Goal: Transaction & Acquisition: Purchase product/service

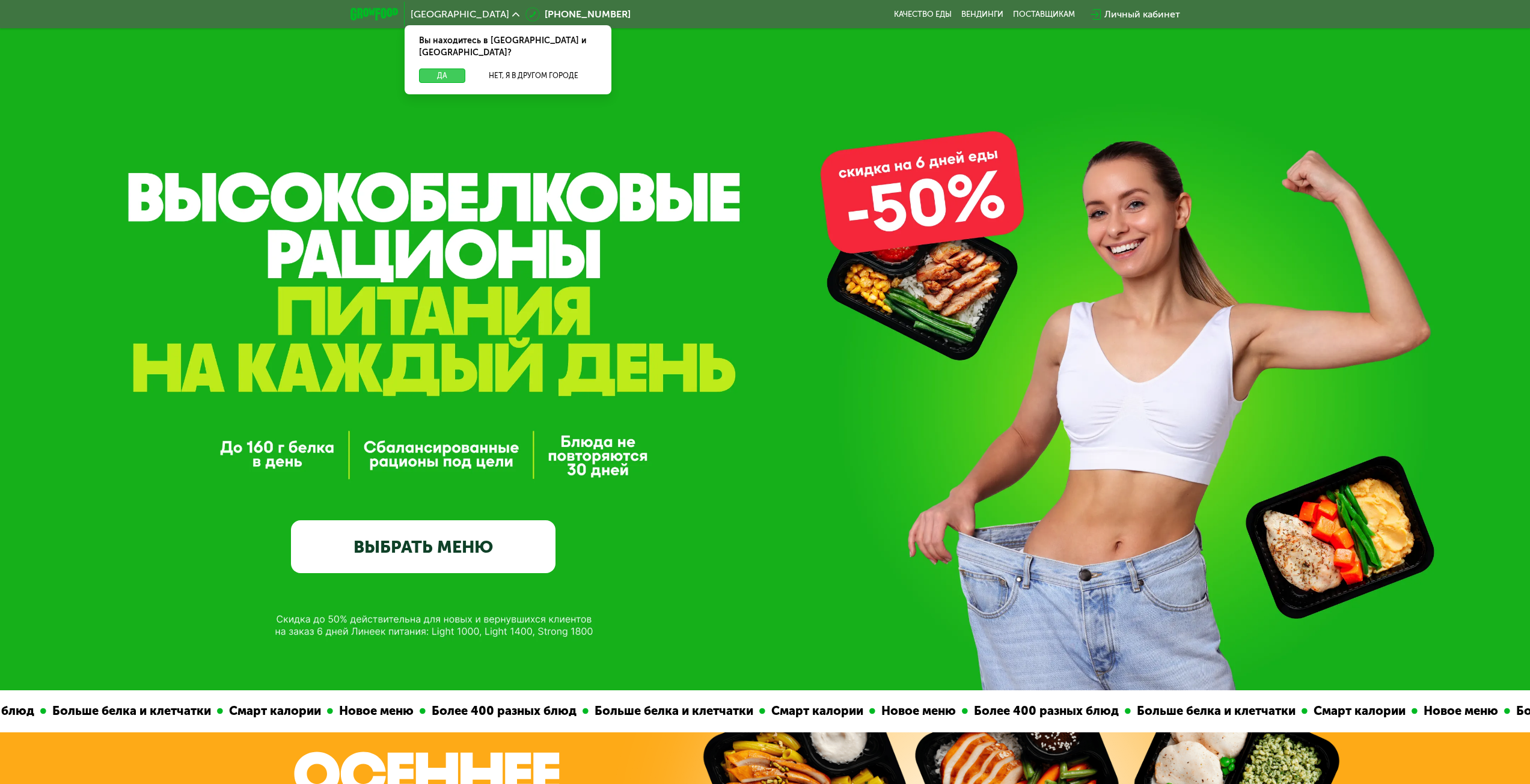
click at [455, 68] on button "Да" at bounding box center [442, 75] width 46 height 14
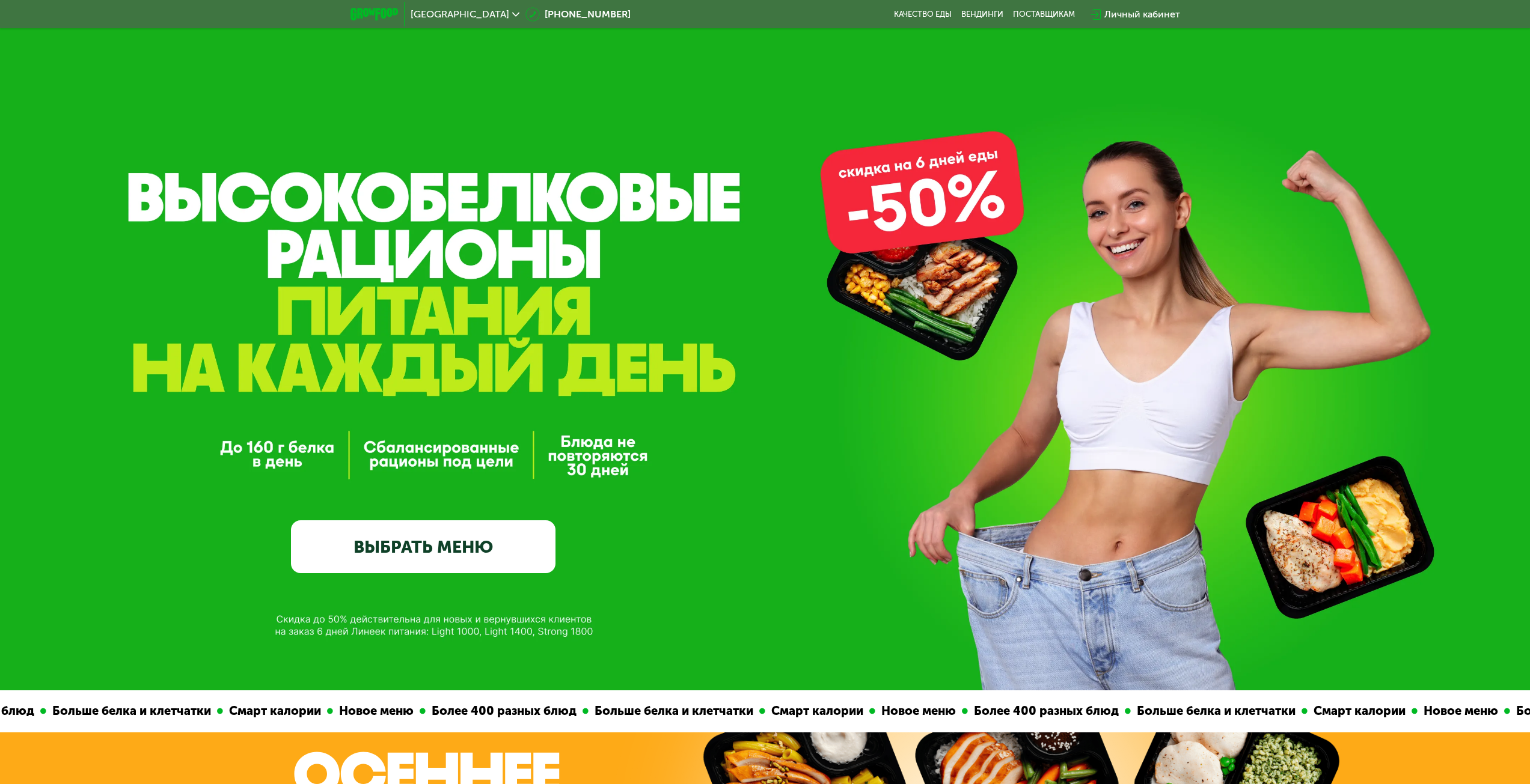
click at [451, 534] on link "ВЫБРАТЬ МЕНЮ" at bounding box center [423, 547] width 265 height 53
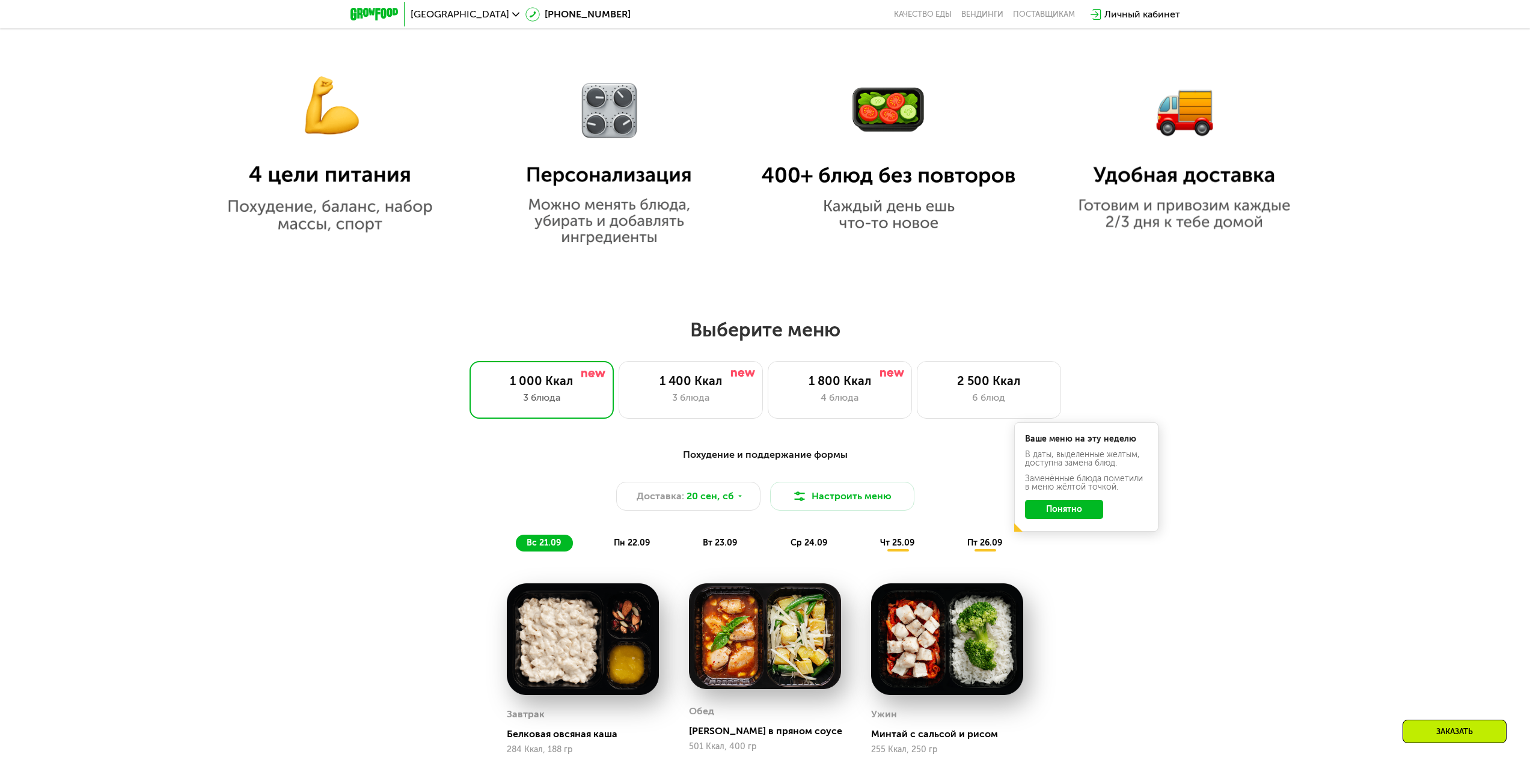
scroll to position [1011, 0]
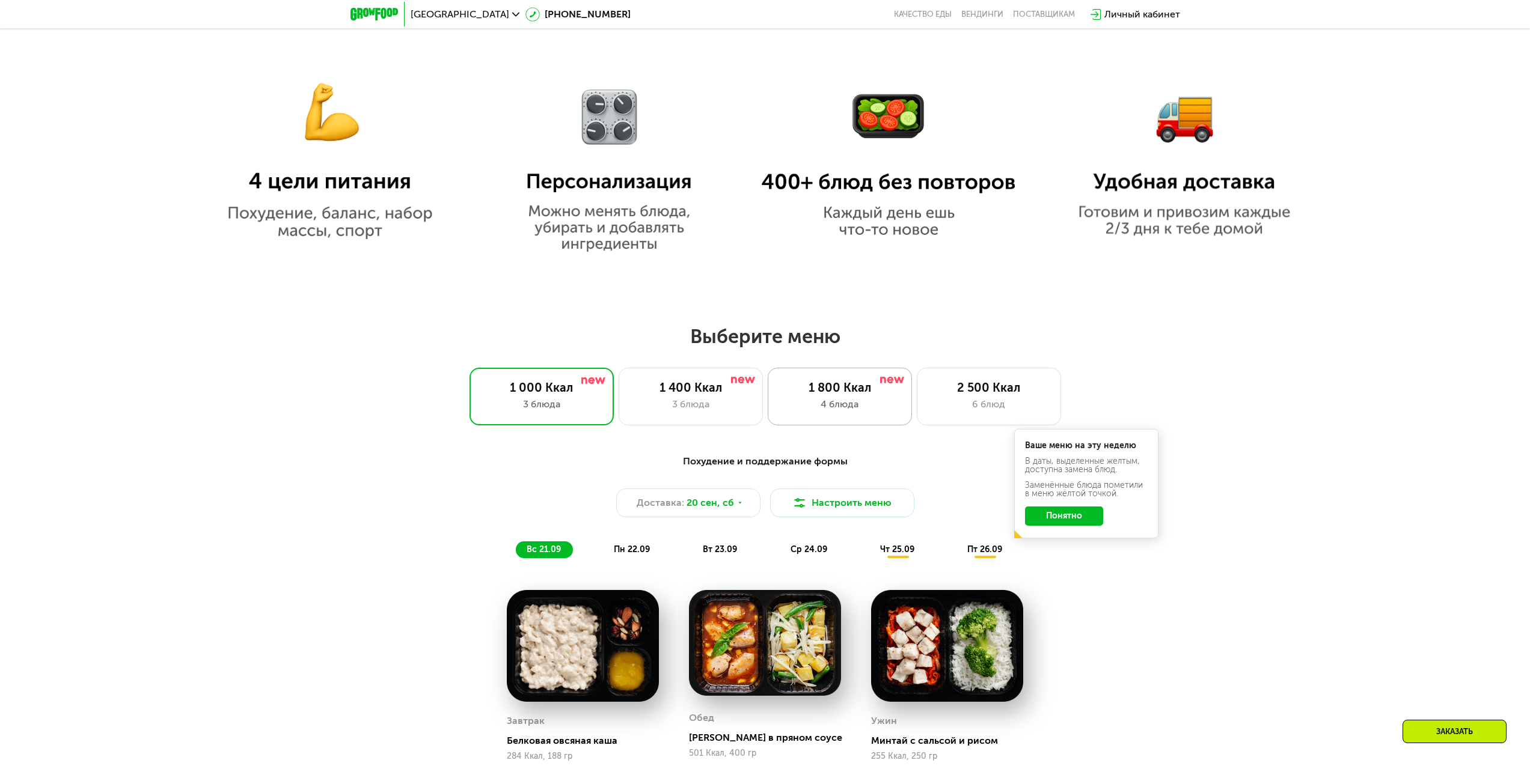
click at [849, 385] on div "1 800 Ккал" at bounding box center [839, 388] width 119 height 14
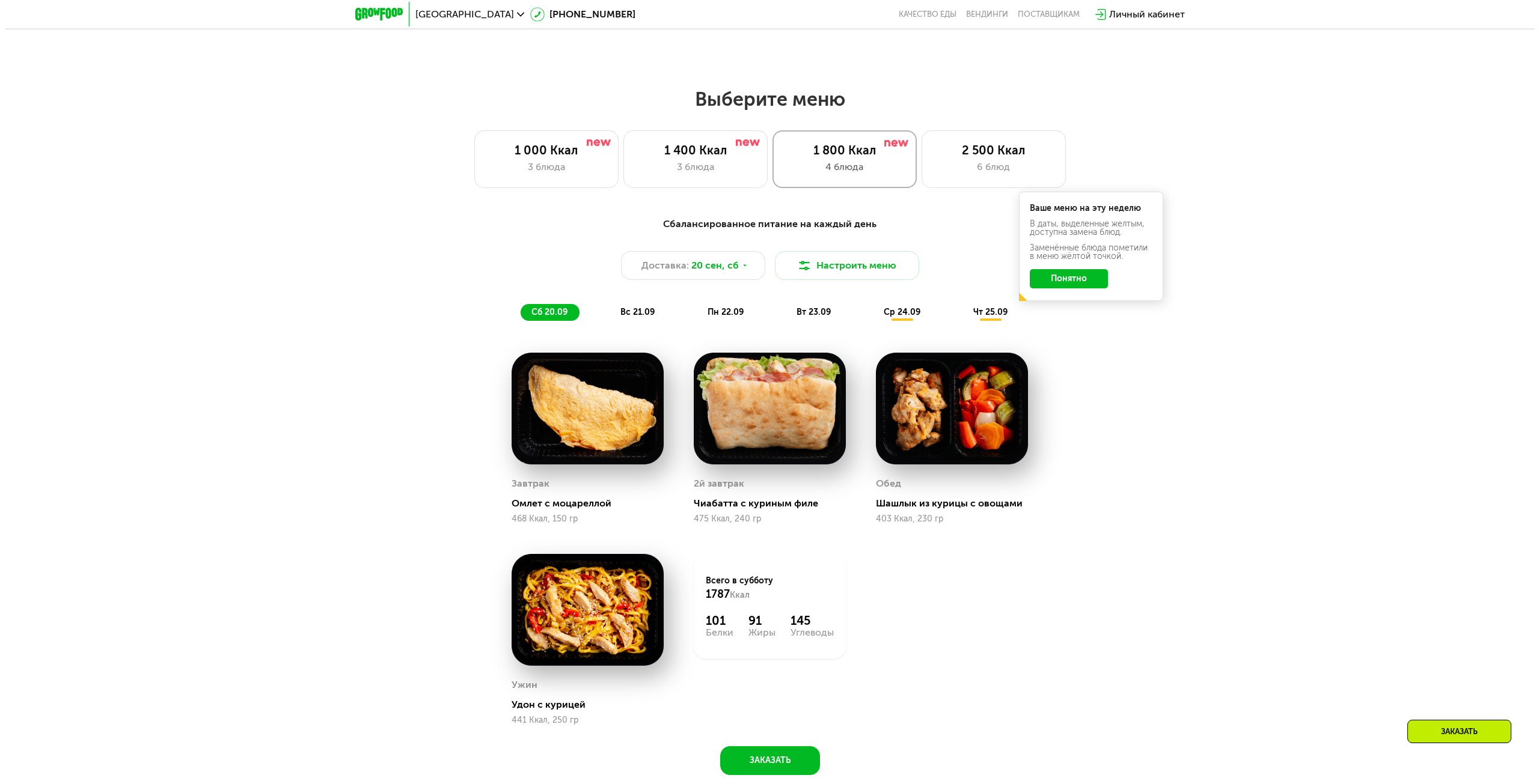
scroll to position [1251, 0]
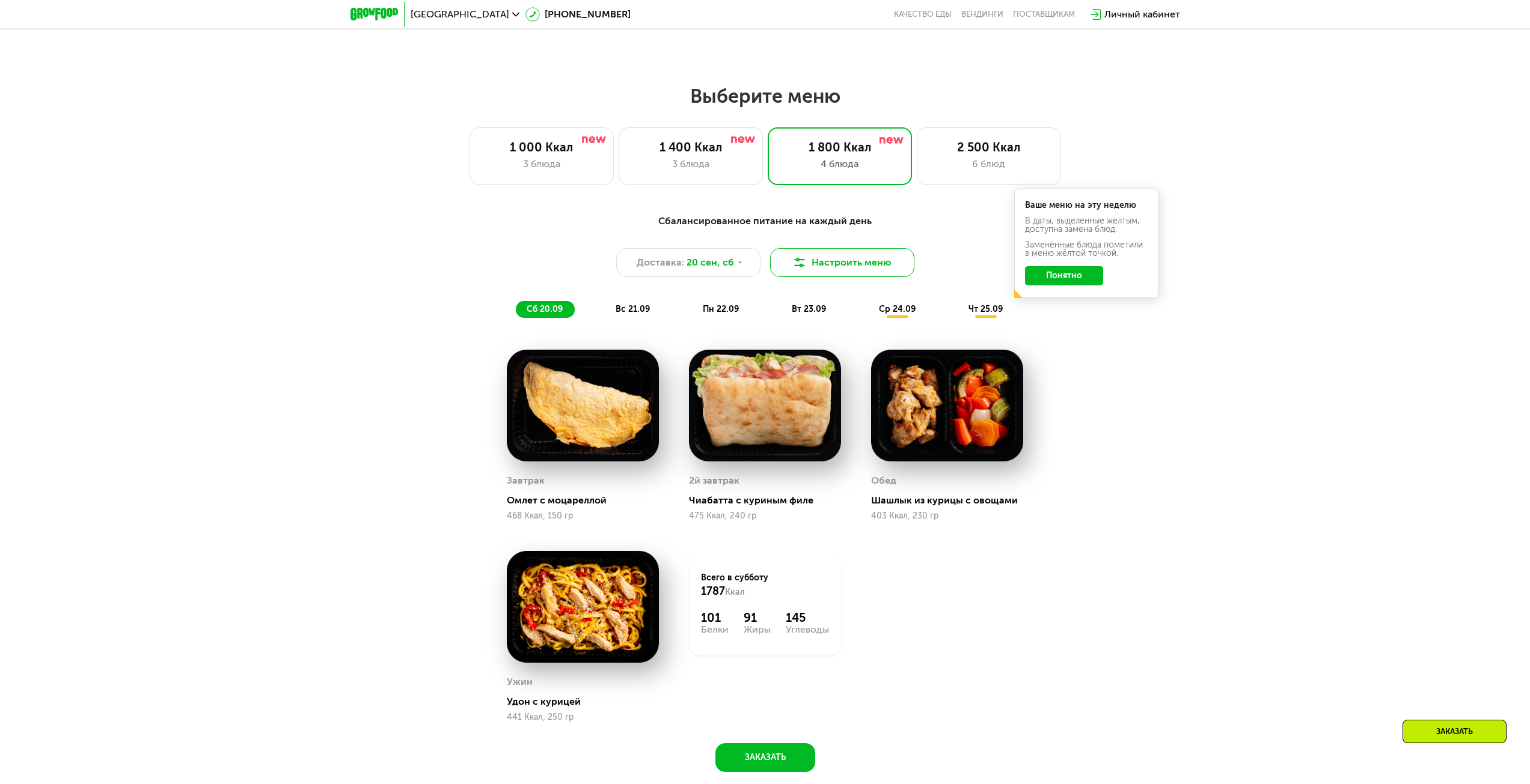
click at [825, 267] on button "Настроить меню" at bounding box center [842, 263] width 144 height 29
click at [1078, 281] on button "Понятно" at bounding box center [1064, 275] width 78 height 19
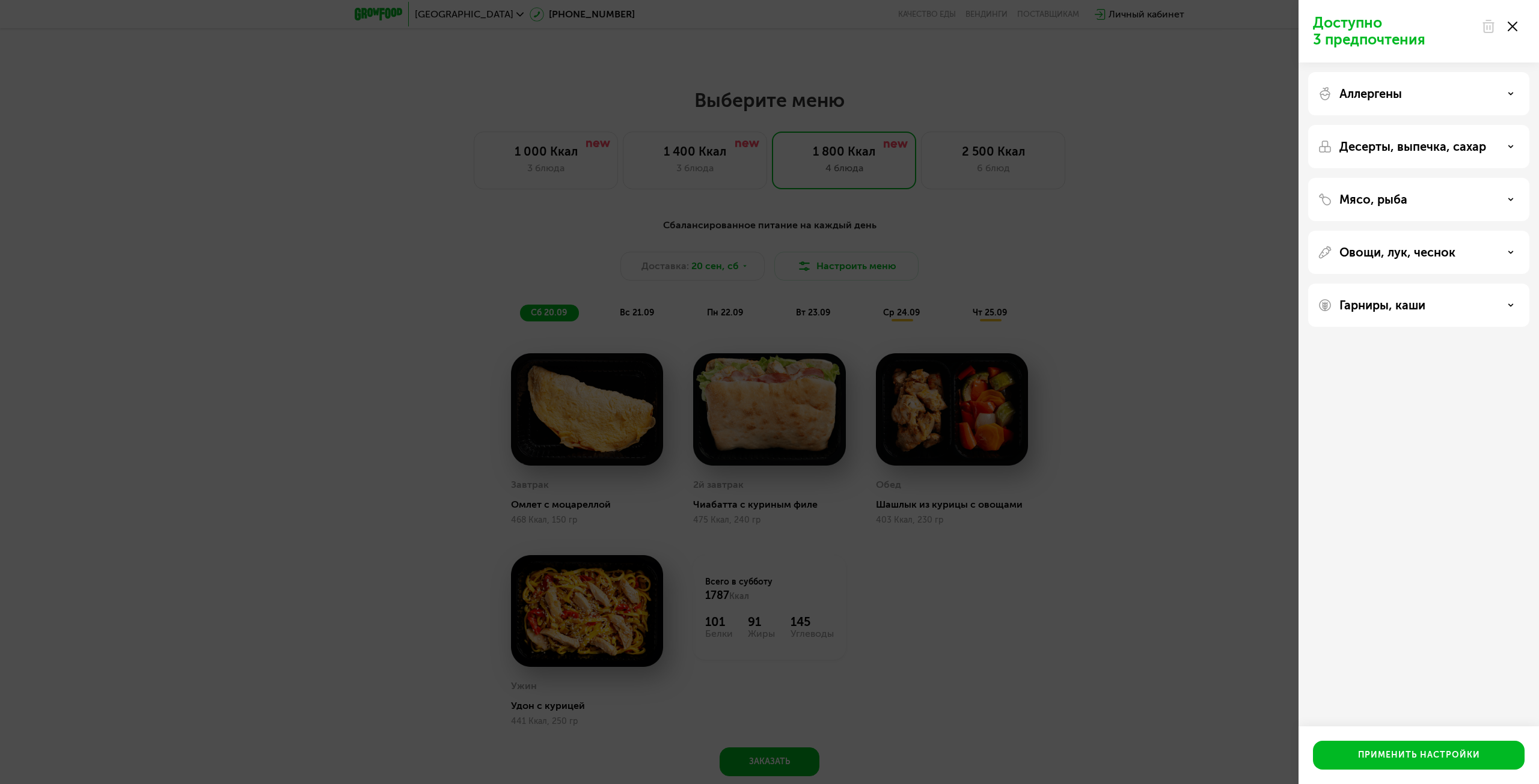
click at [1397, 93] on p "Аллергены" at bounding box center [1370, 94] width 63 height 14
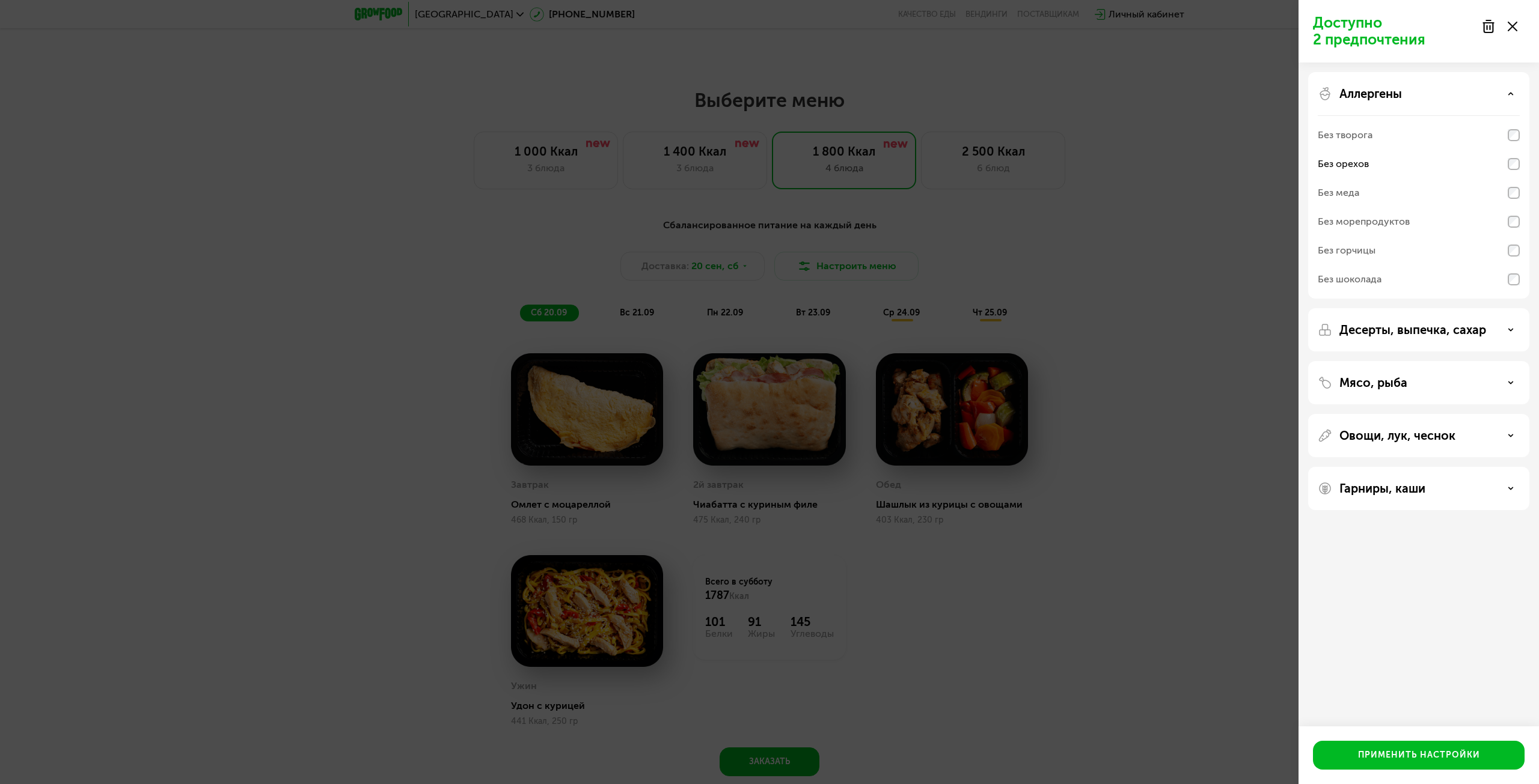
click at [1454, 332] on p "Десерты, выпечка, сахар" at bounding box center [1412, 330] width 147 height 14
click at [1419, 377] on div "Мясо, рыба" at bounding box center [1419, 383] width 202 height 14
click at [1418, 425] on div "Овощи, лук, чеснок" at bounding box center [1418, 435] width 221 height 43
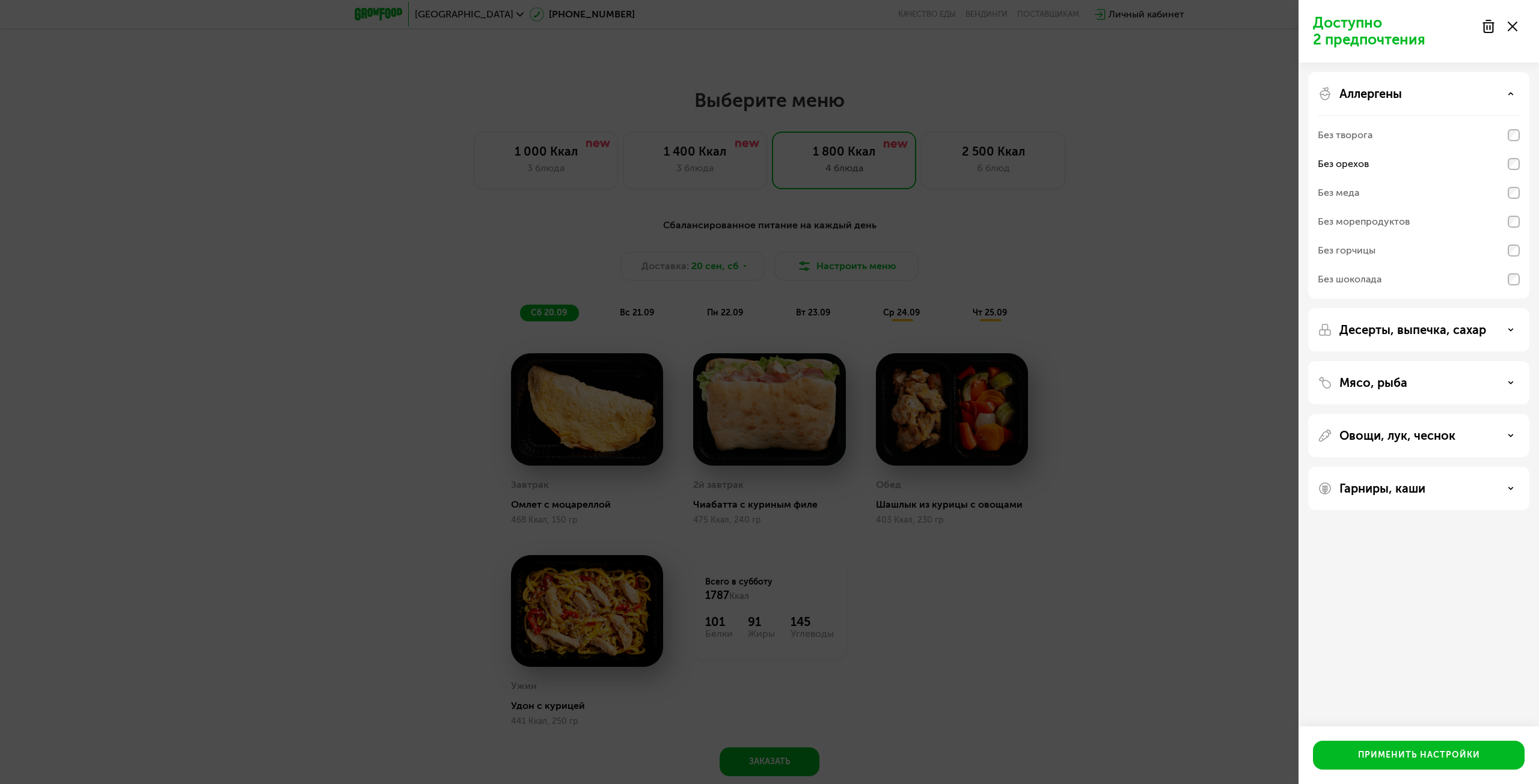
click at [1427, 442] on p "Овощи, лук, чеснок" at bounding box center [1397, 435] width 116 height 14
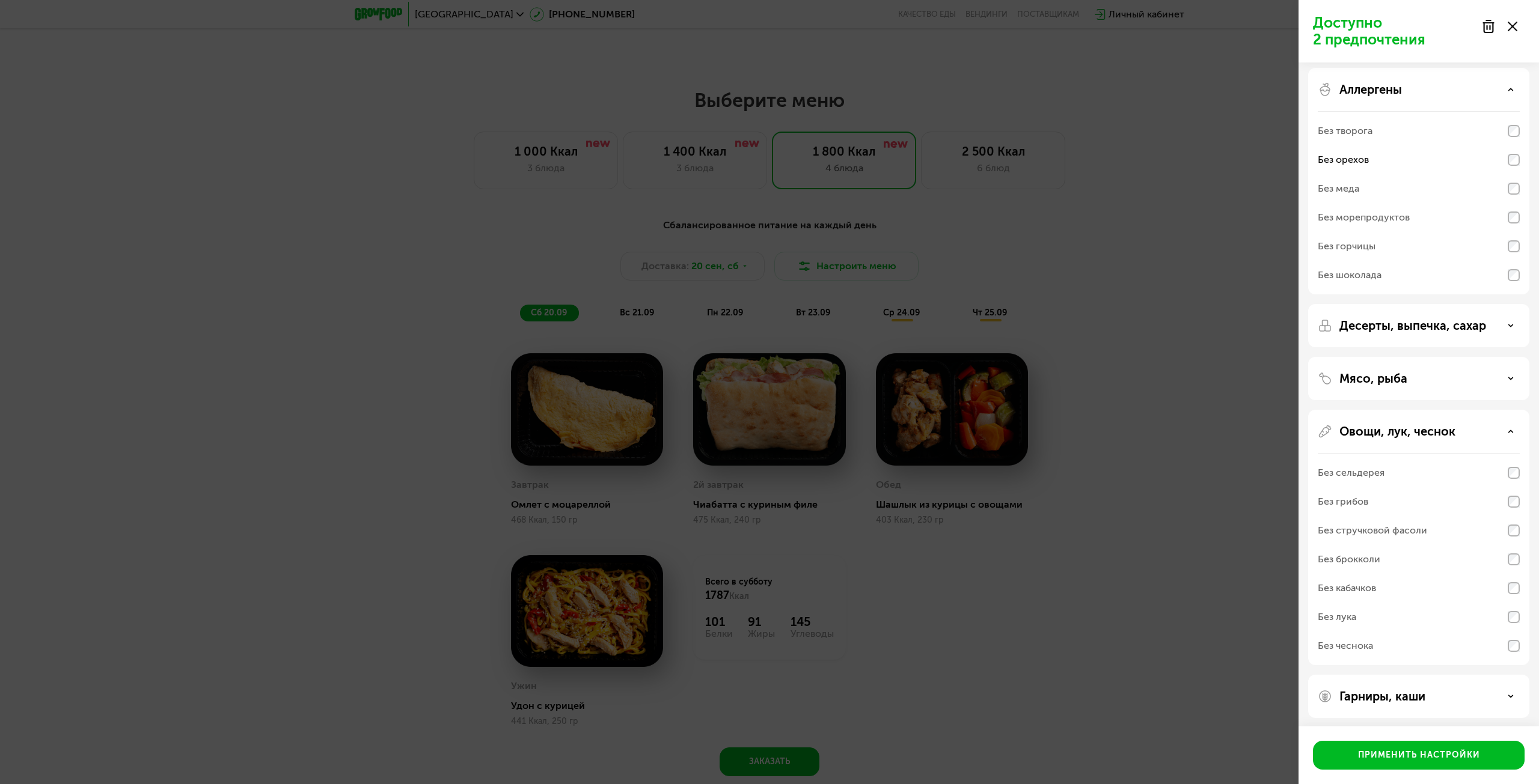
scroll to position [8, 0]
click at [1375, 687] on p "Гарниры, каши" at bounding box center [1382, 693] width 86 height 14
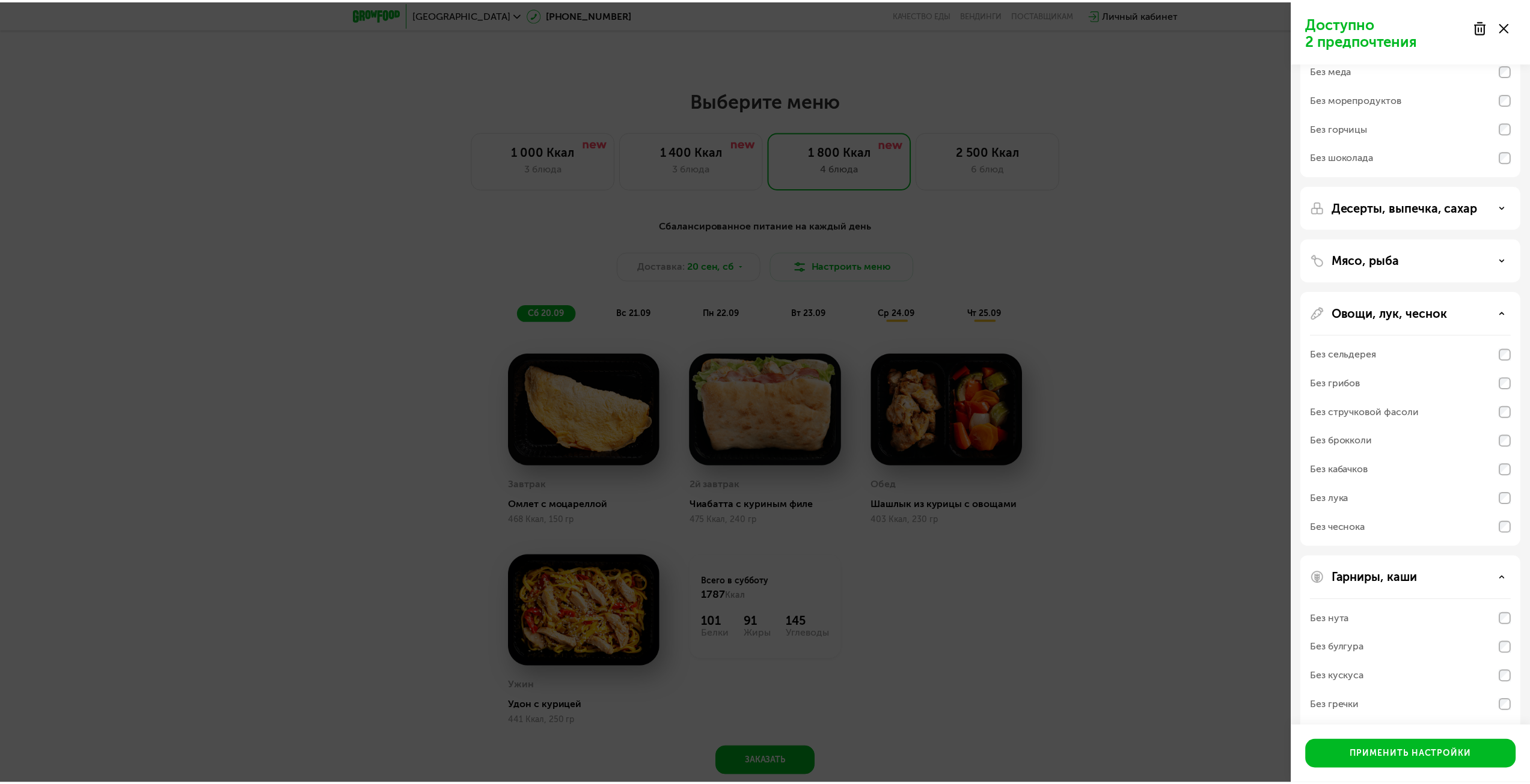
scroll to position [162, 0]
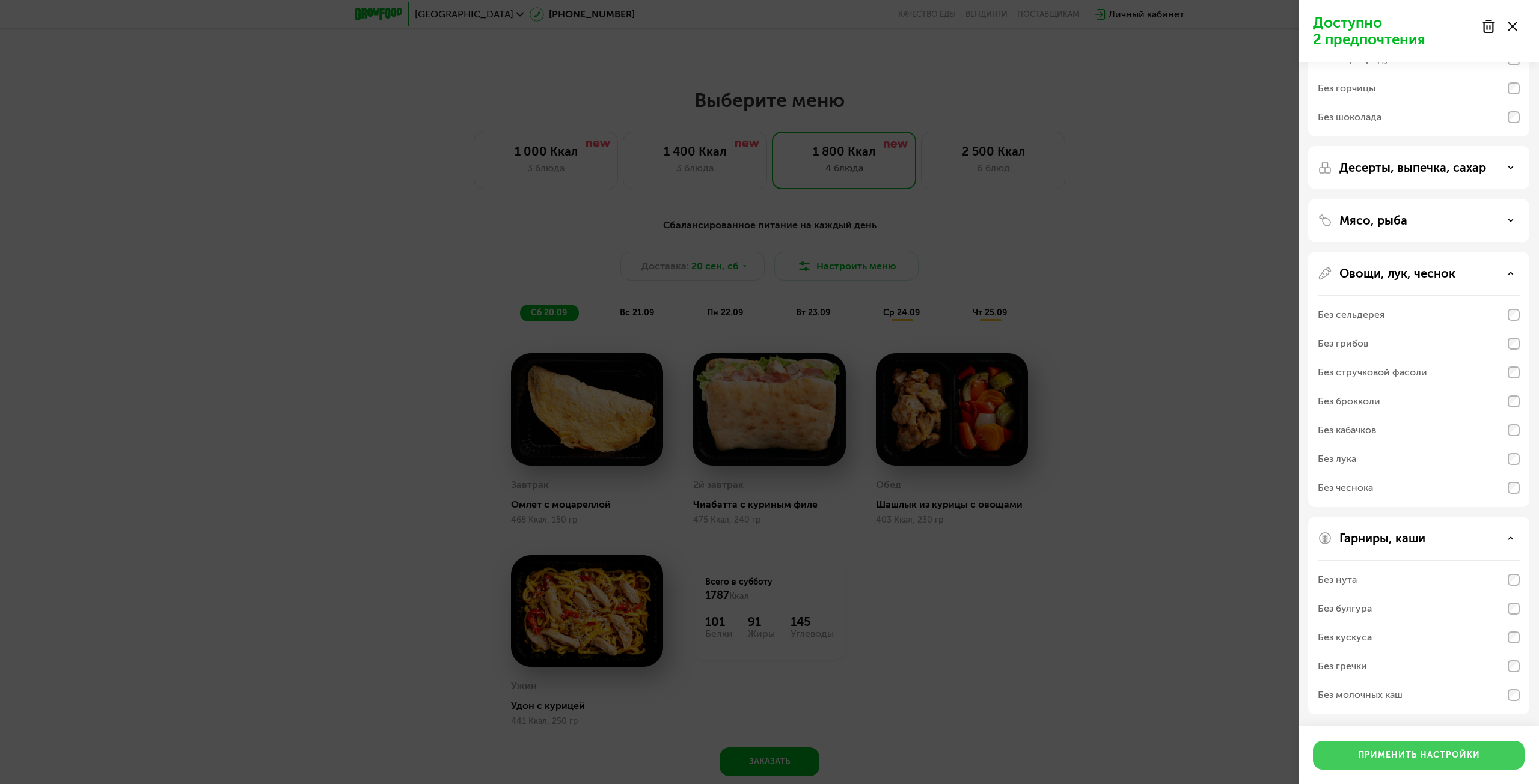
click at [1392, 757] on div "Применить настройки" at bounding box center [1418, 755] width 122 height 12
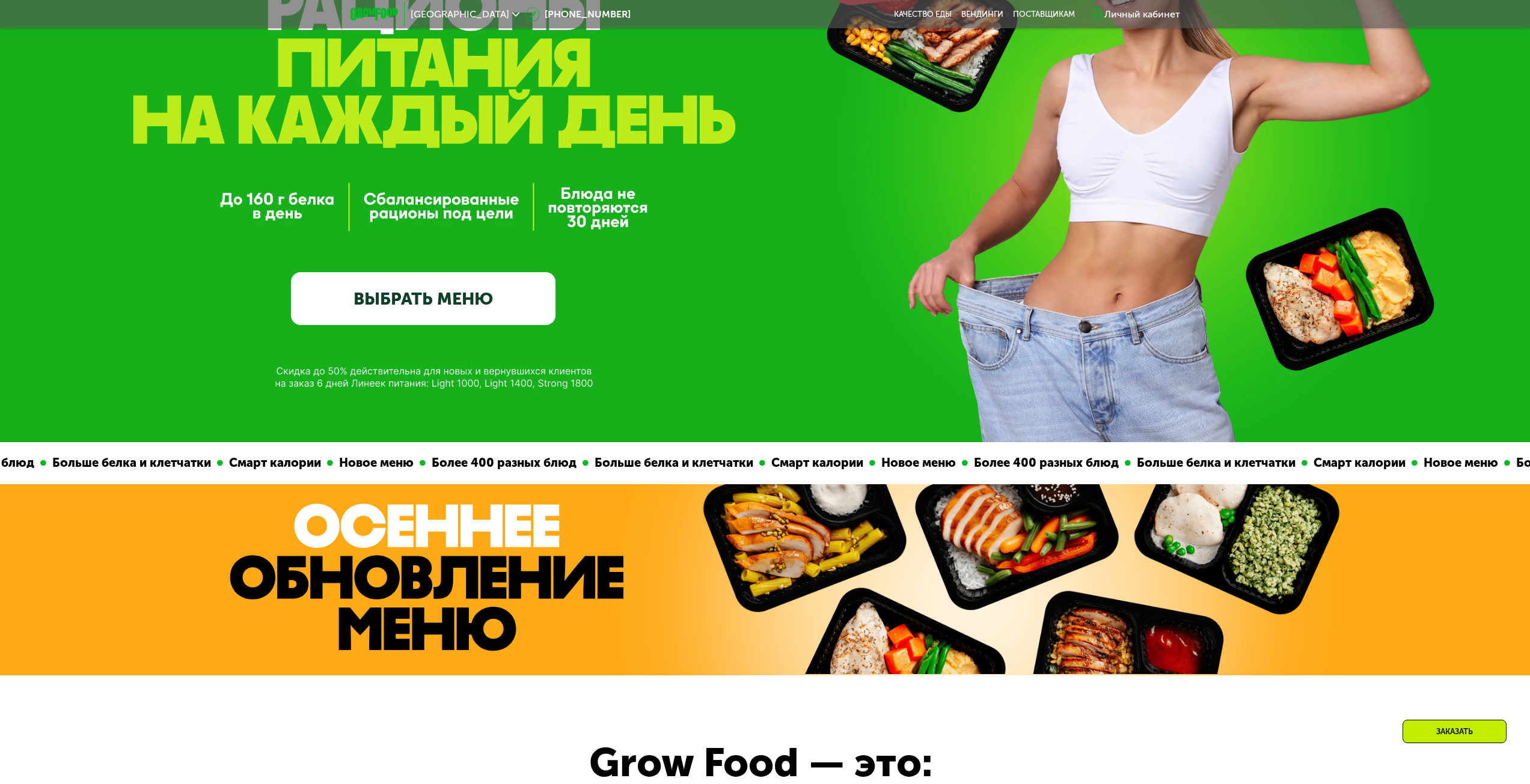
scroll to position [230, 0]
